Goal: Navigation & Orientation: Find specific page/section

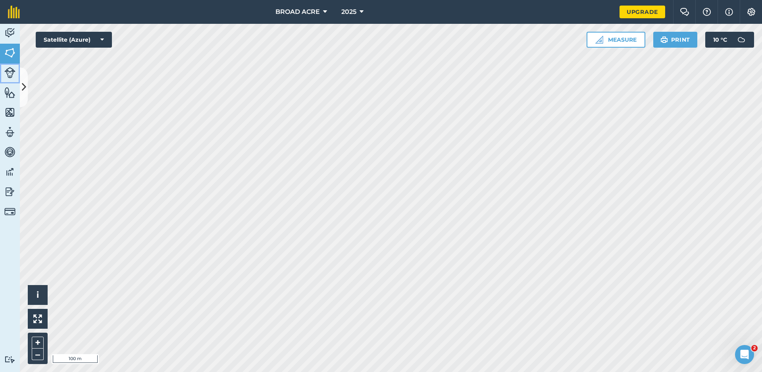
click at [5, 71] on img at bounding box center [9, 72] width 11 height 11
click at [10, 73] on img at bounding box center [9, 72] width 11 height 11
click at [10, 35] on img at bounding box center [9, 33] width 11 height 12
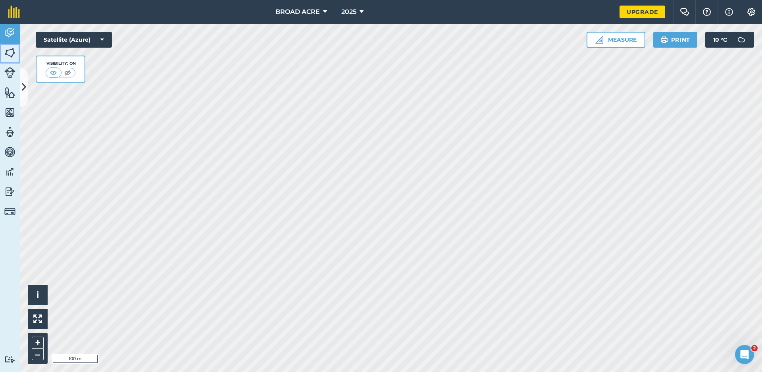
click at [12, 54] on img at bounding box center [9, 53] width 11 height 12
click at [12, 71] on img at bounding box center [9, 72] width 11 height 11
click at [9, 54] on img at bounding box center [9, 53] width 11 height 12
